Goal: Information Seeking & Learning: Find specific fact

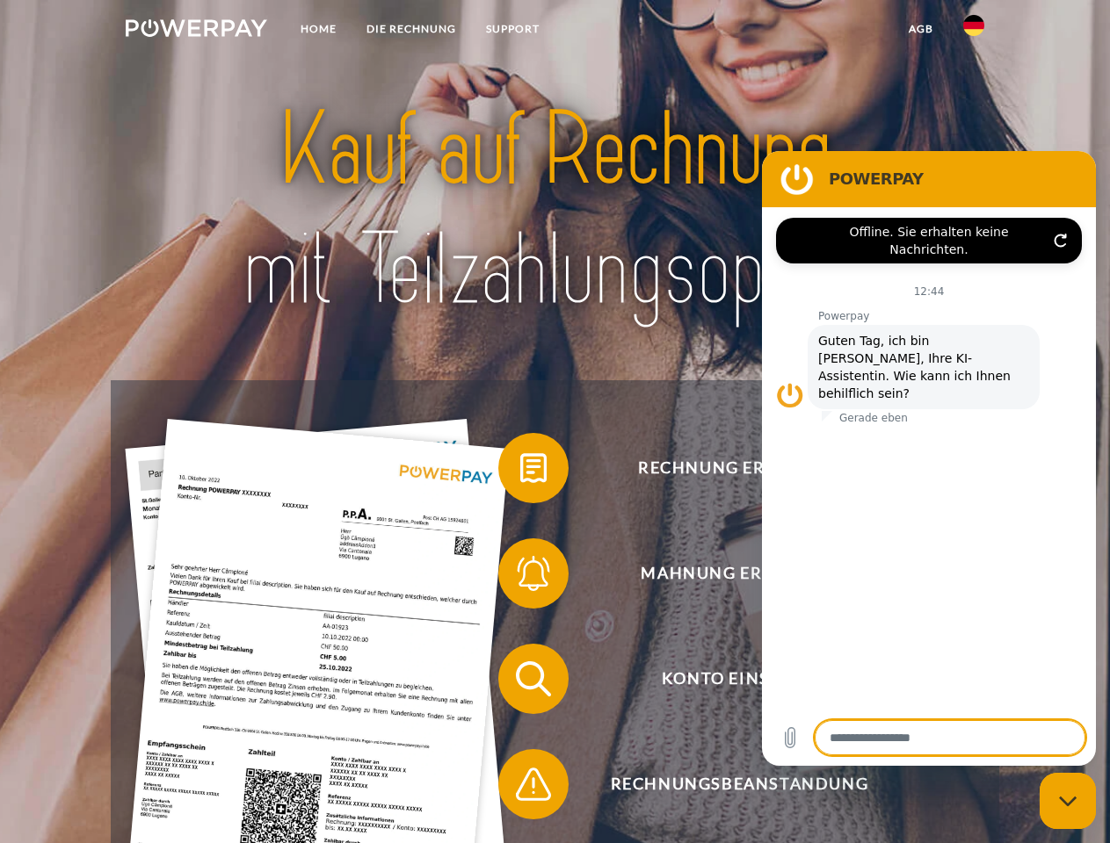
click at [196, 31] on img at bounding box center [196, 28] width 141 height 18
click at [974, 31] on img at bounding box center [973, 25] width 21 height 21
click at [920, 29] on link "agb" at bounding box center [921, 29] width 54 height 32
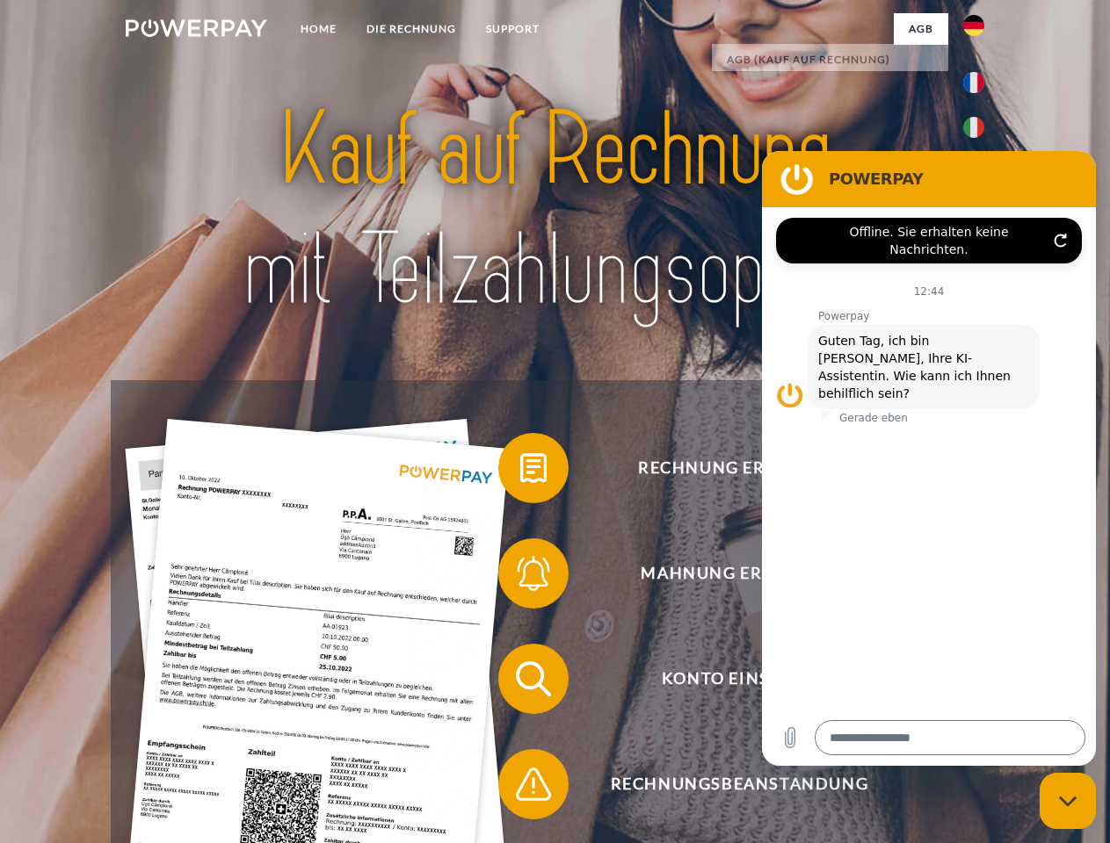
click at [520, 472] on span at bounding box center [507, 468] width 88 height 88
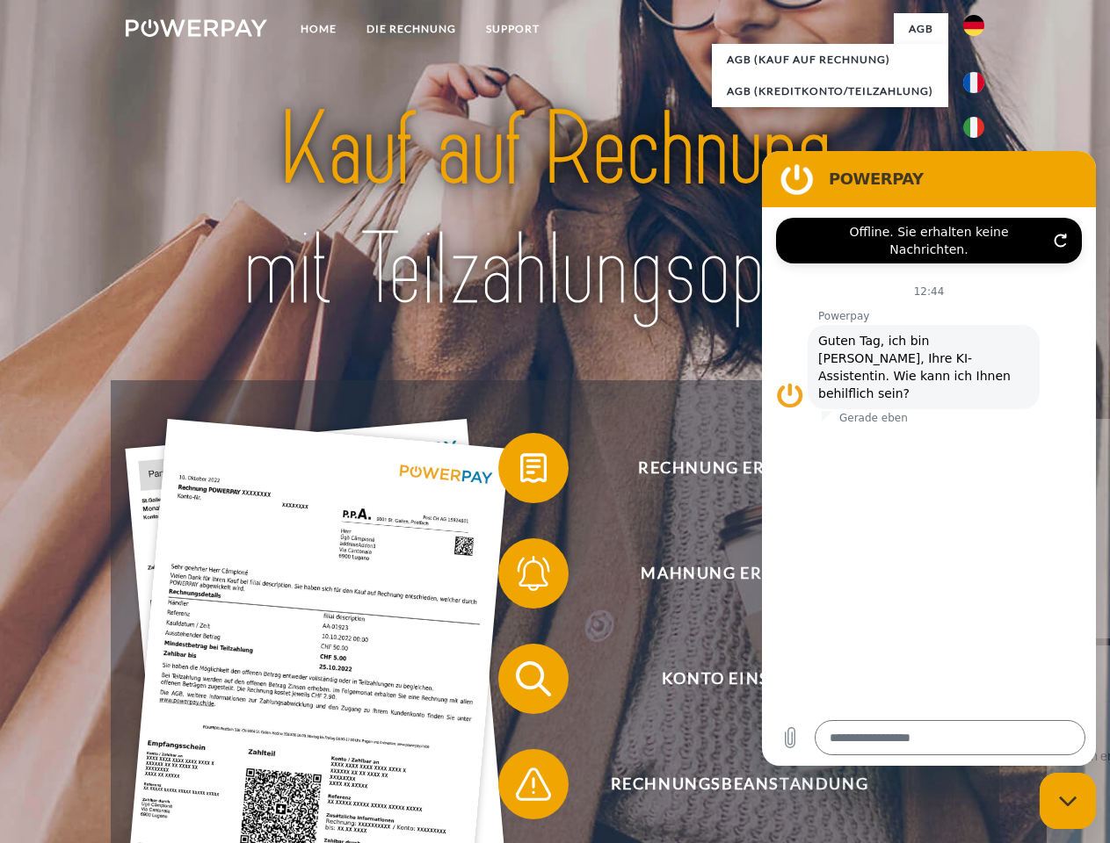
click at [520, 577] on div "Rechnung erhalten? Mahnung erhalten? Konto einsehen" at bounding box center [554, 731] width 887 height 703
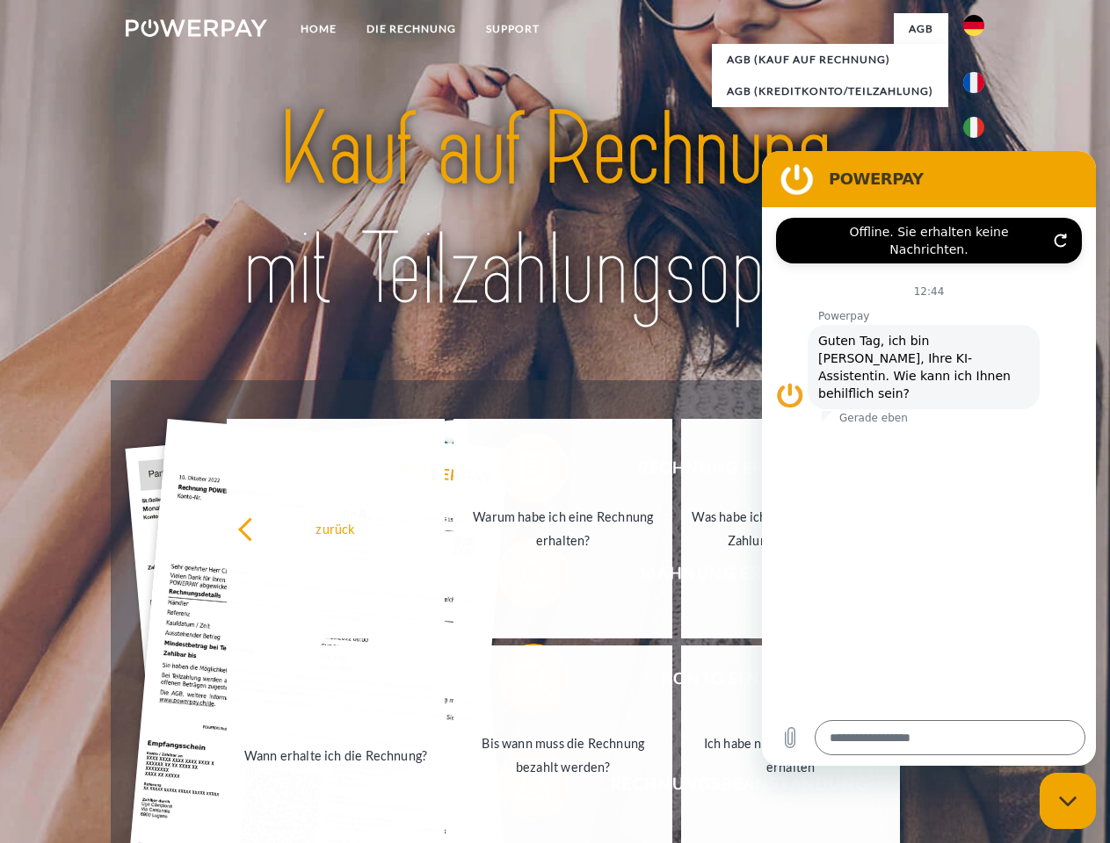
click at [520, 683] on link "Bis wann muss die Rechnung bezahlt werden?" at bounding box center [562, 756] width 219 height 220
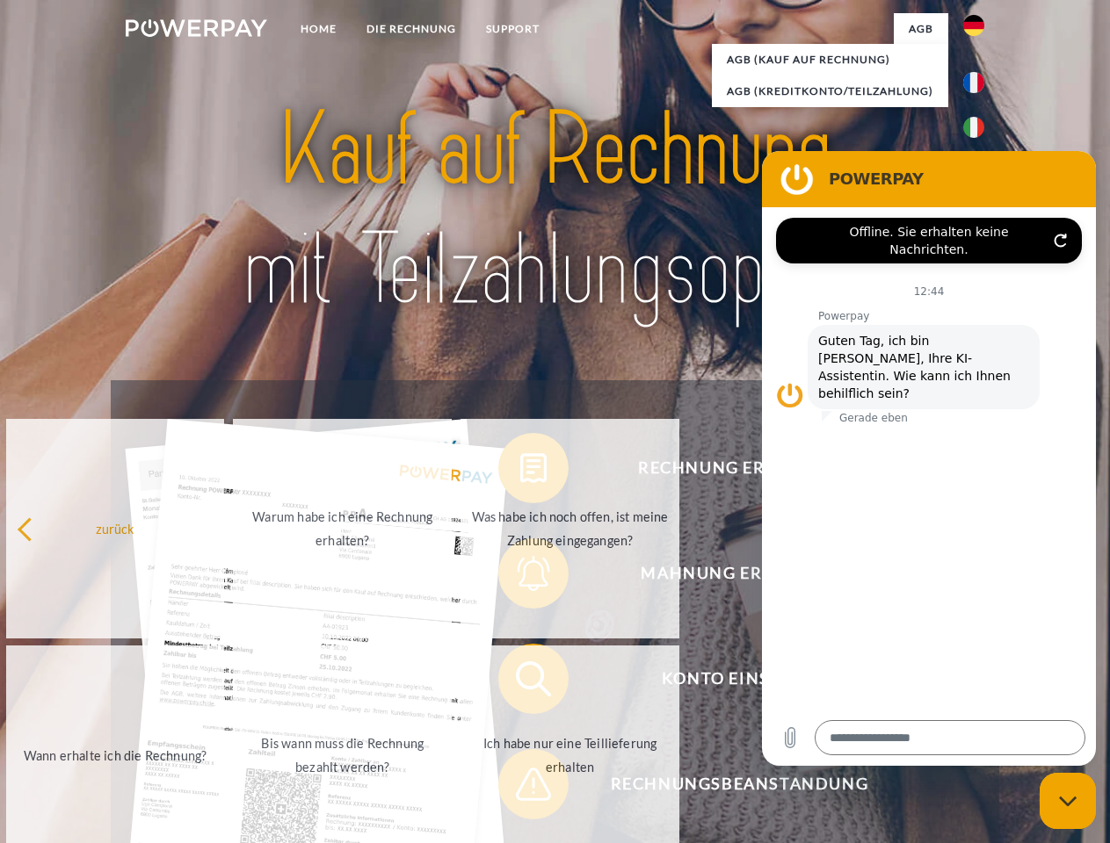
click at [520, 788] on div "Rechnung erhalten? Mahnung erhalten? Konto einsehen" at bounding box center [554, 731] width 887 height 703
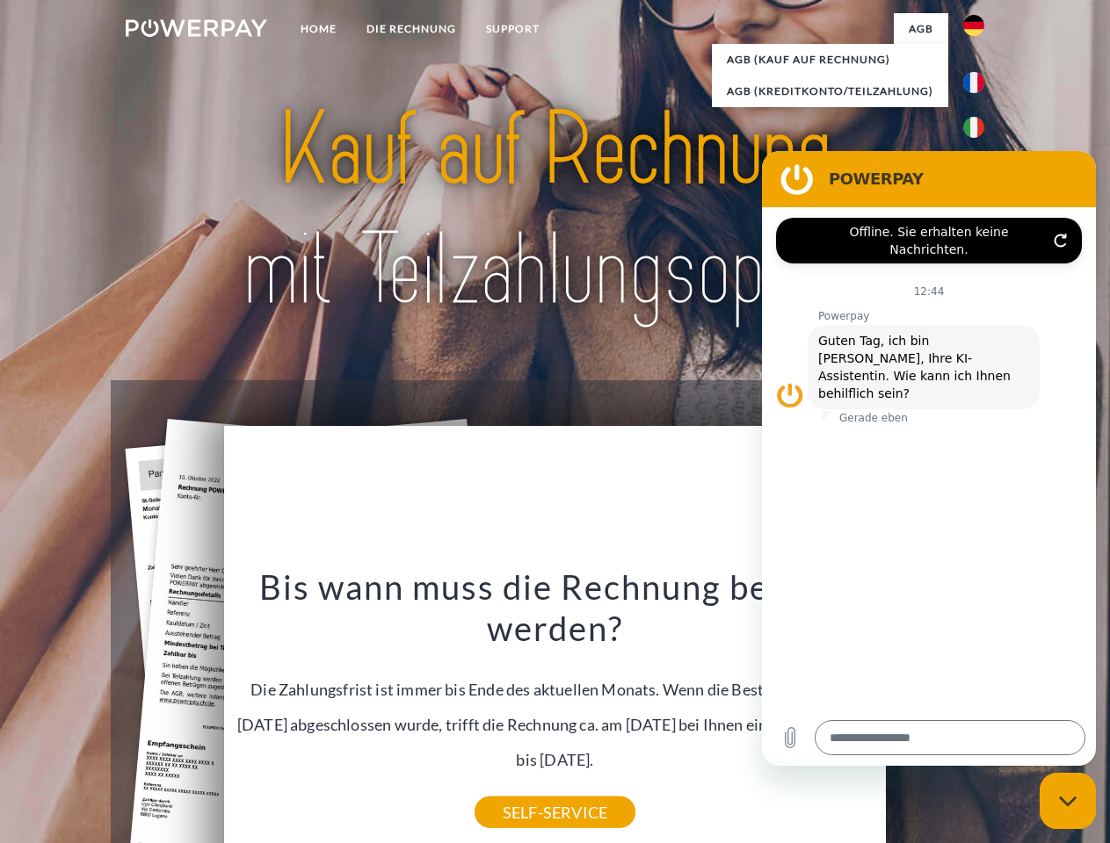
click at [1068, 801] on icon "Messaging-Fenster schließen" at bounding box center [1068, 801] width 18 height 11
type textarea "*"
